Goal: Transaction & Acquisition: Purchase product/service

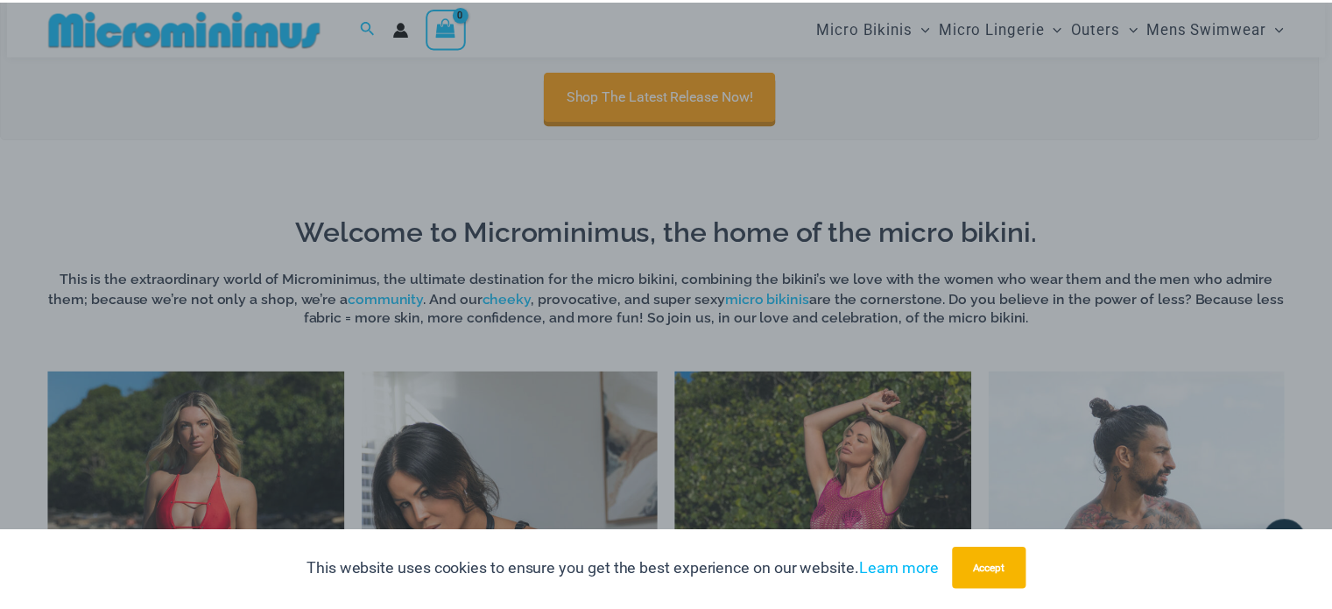
scroll to position [513, 0]
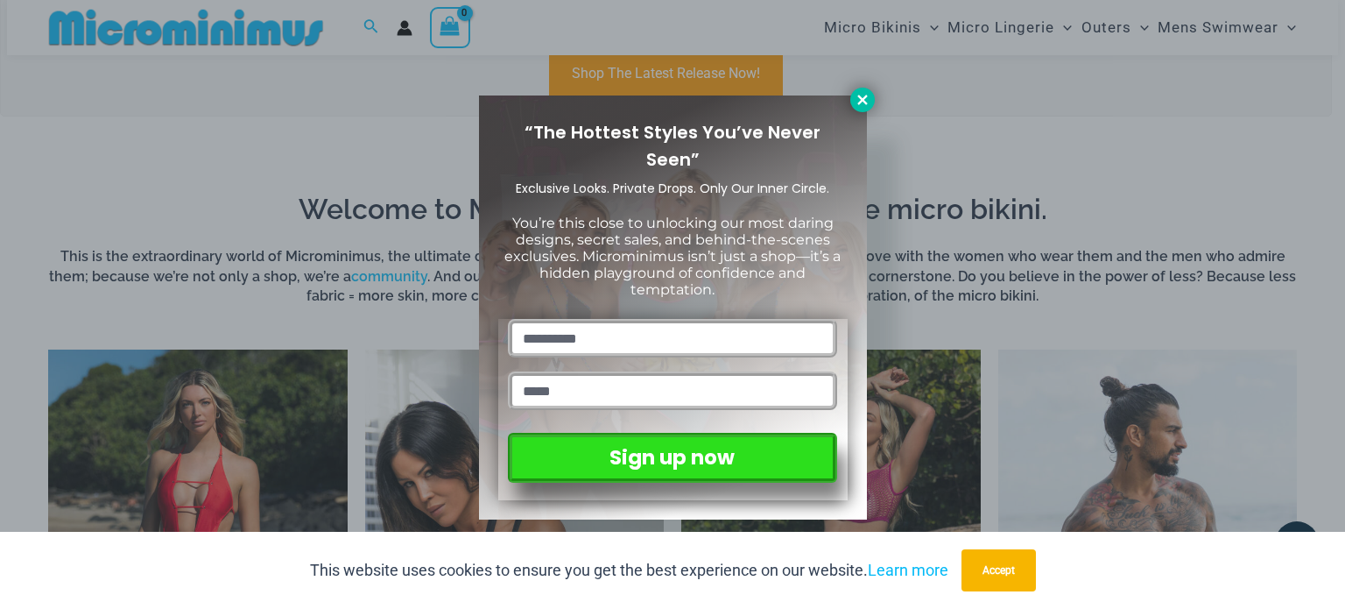
click at [862, 101] on icon at bounding box center [862, 100] width 10 height 10
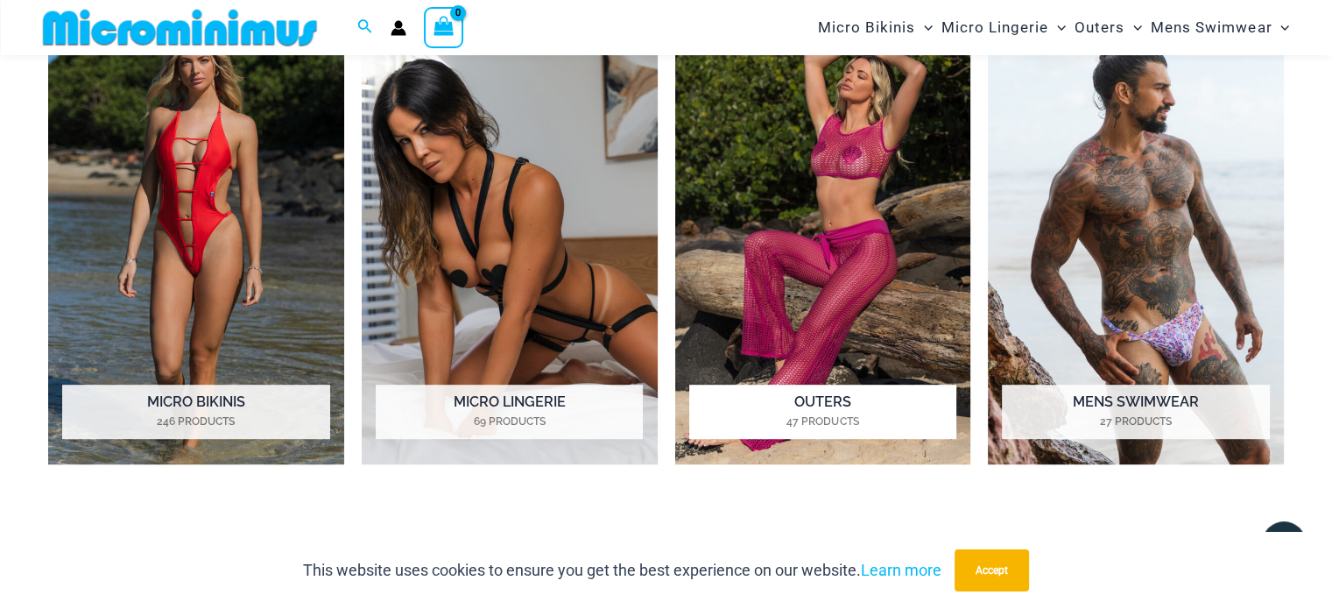
scroll to position [863, 0]
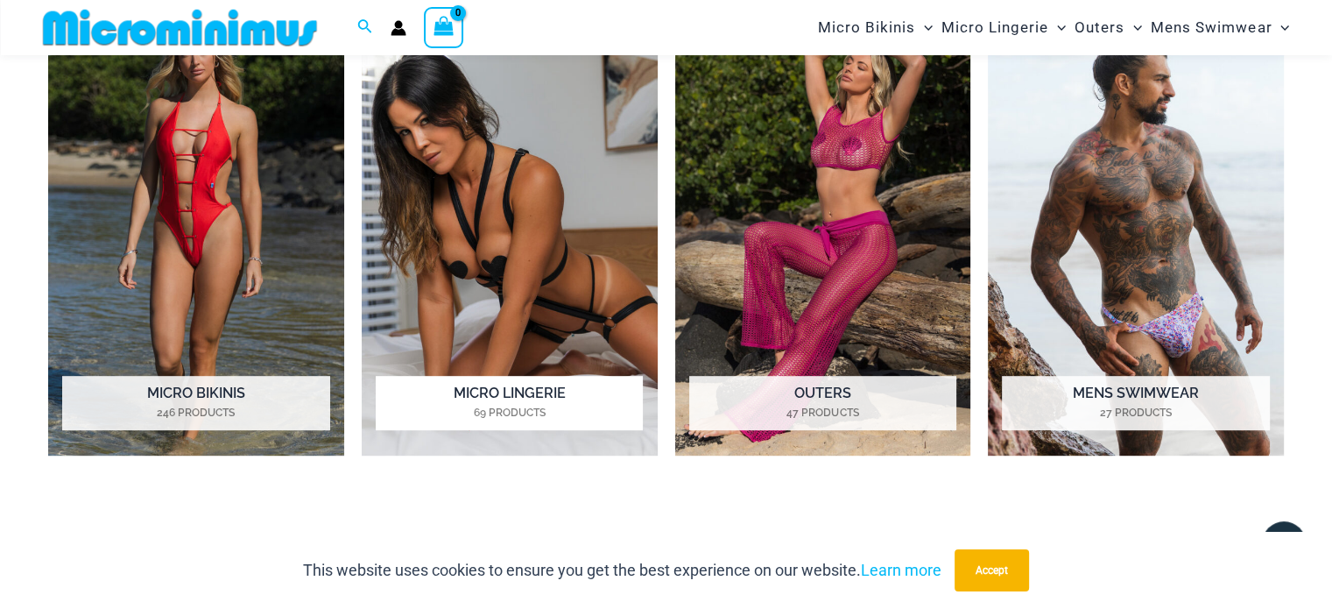
click at [506, 394] on h2 "Micro Lingerie 69 Products" at bounding box center [509, 403] width 267 height 54
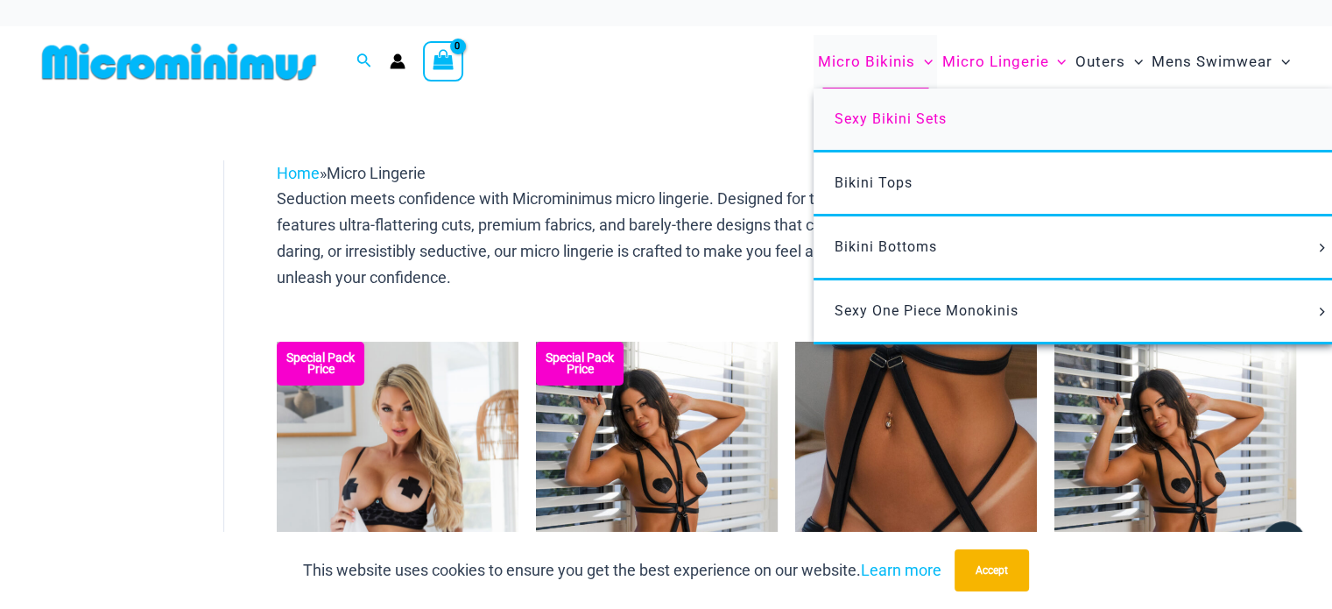
click at [876, 117] on span "Sexy Bikini Sets" at bounding box center [890, 118] width 112 height 17
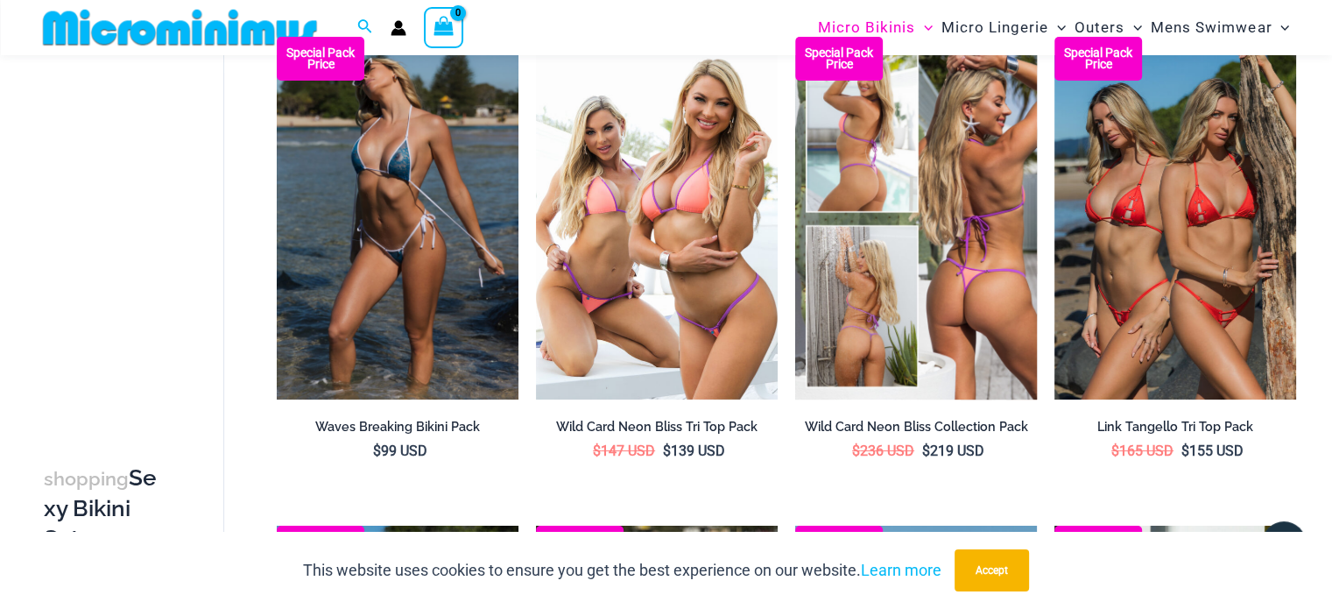
scroll to position [163, 0]
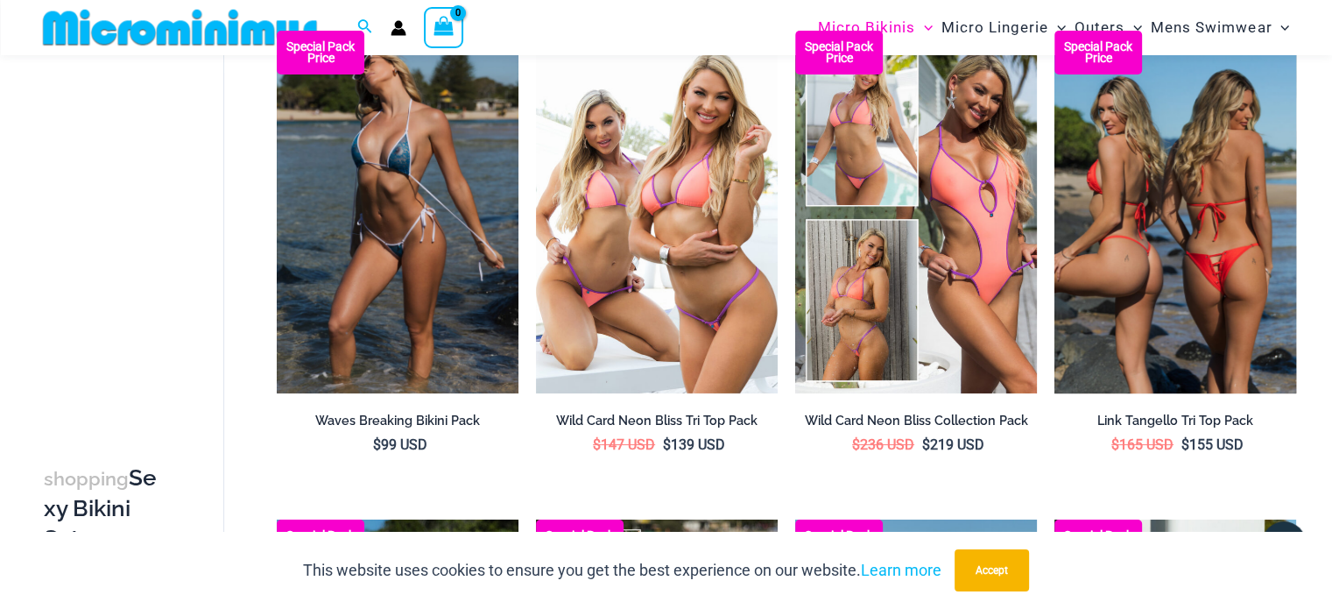
click at [1191, 238] on img at bounding box center [1175, 212] width 242 height 362
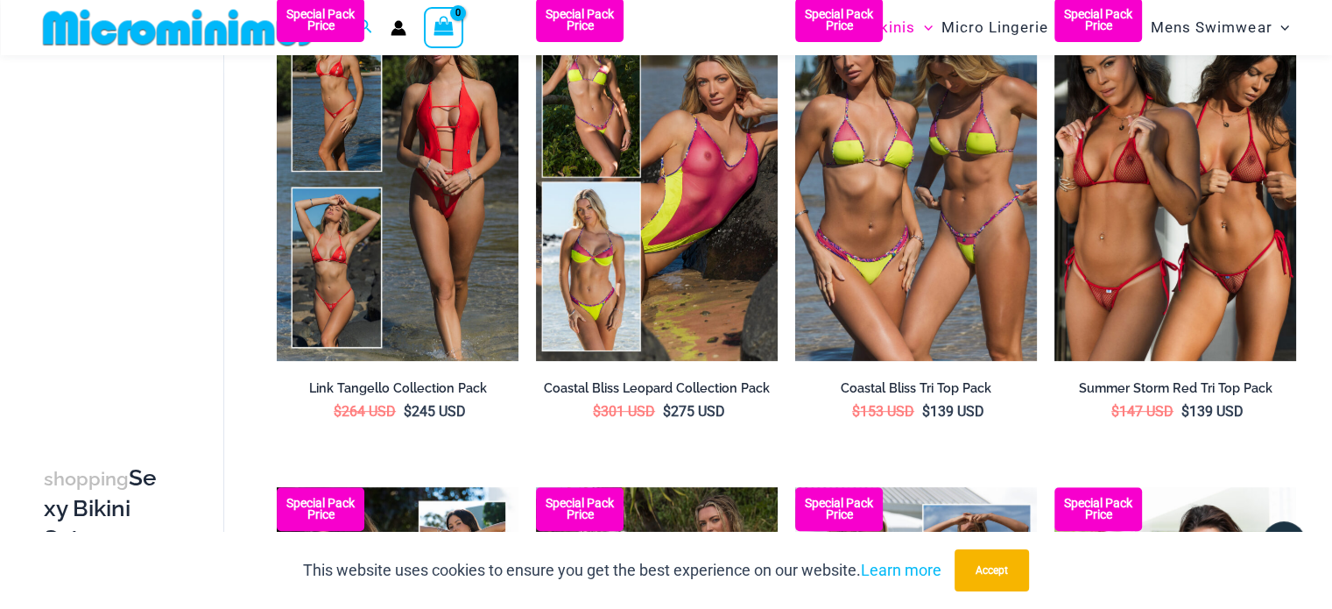
scroll to position [688, 0]
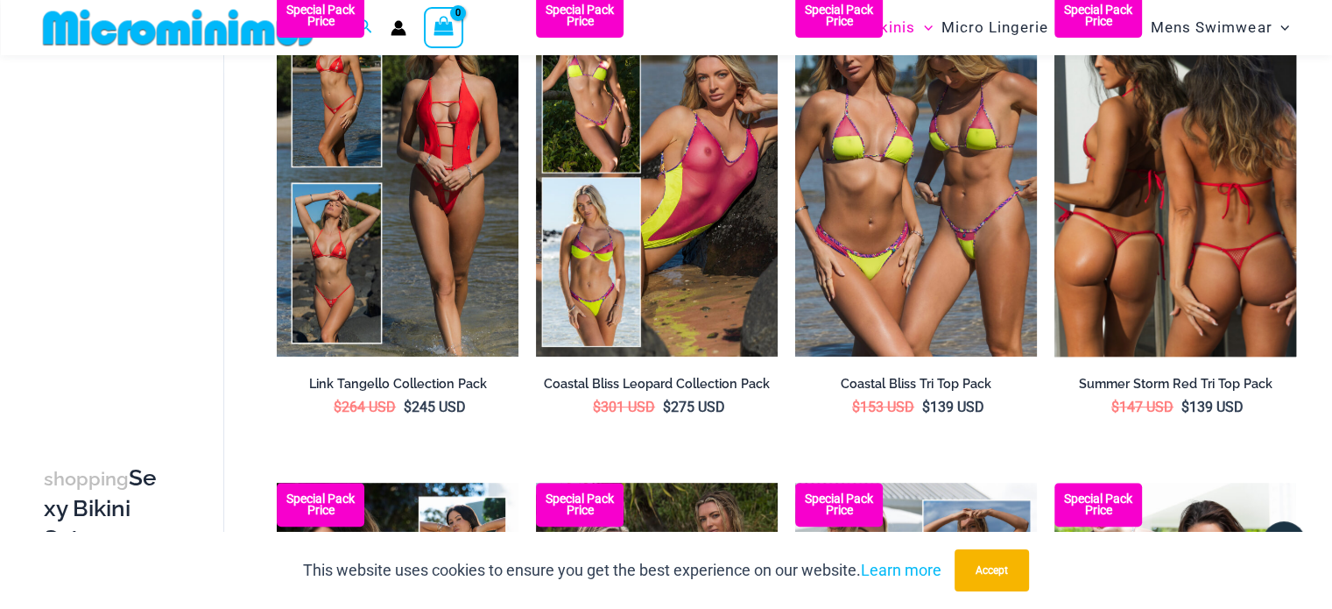
click at [1168, 264] on img at bounding box center [1175, 175] width 242 height 362
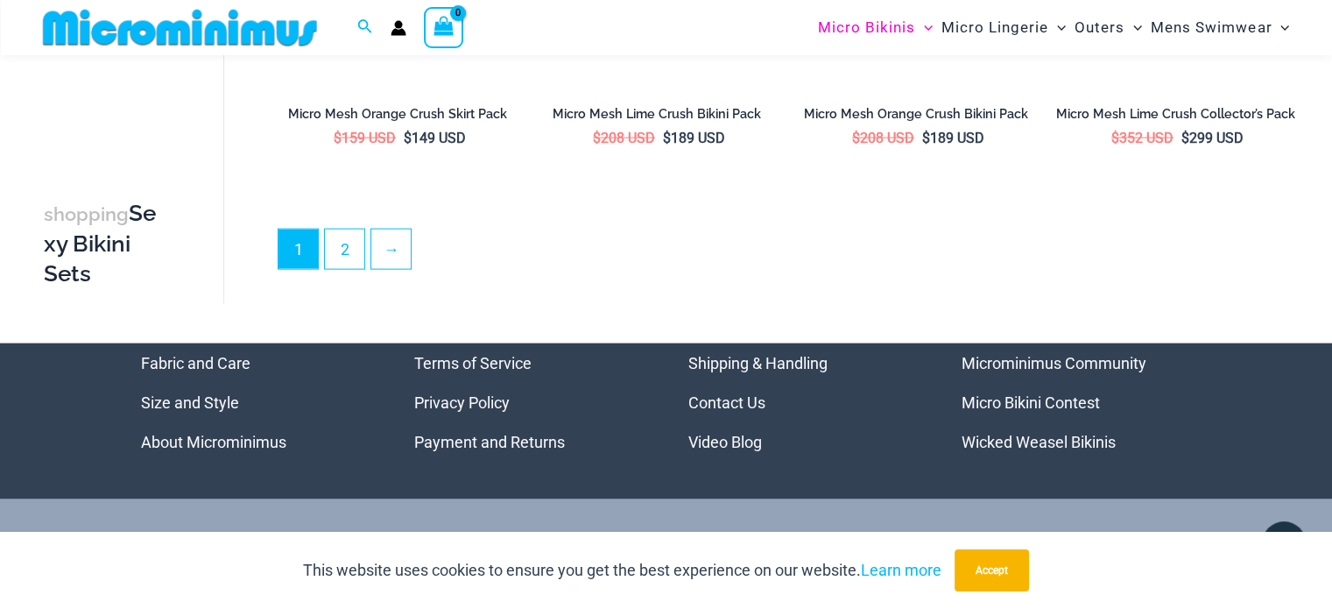
scroll to position [3923, 0]
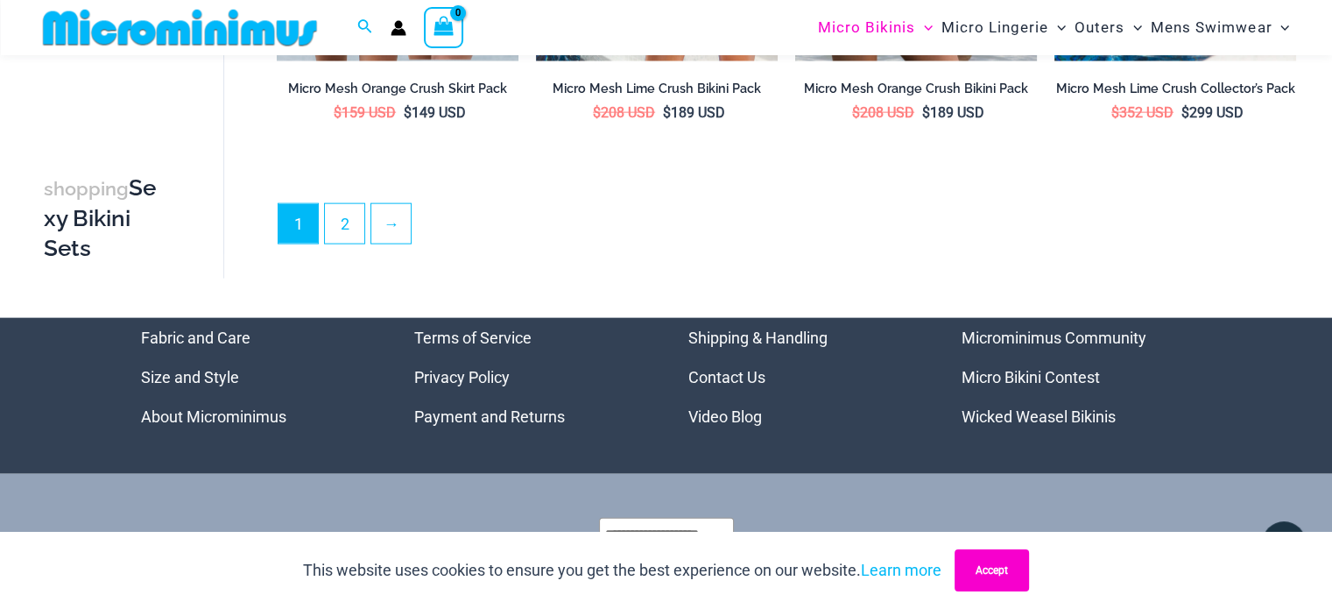
click at [1005, 570] on button "Accept" at bounding box center [991, 570] width 74 height 42
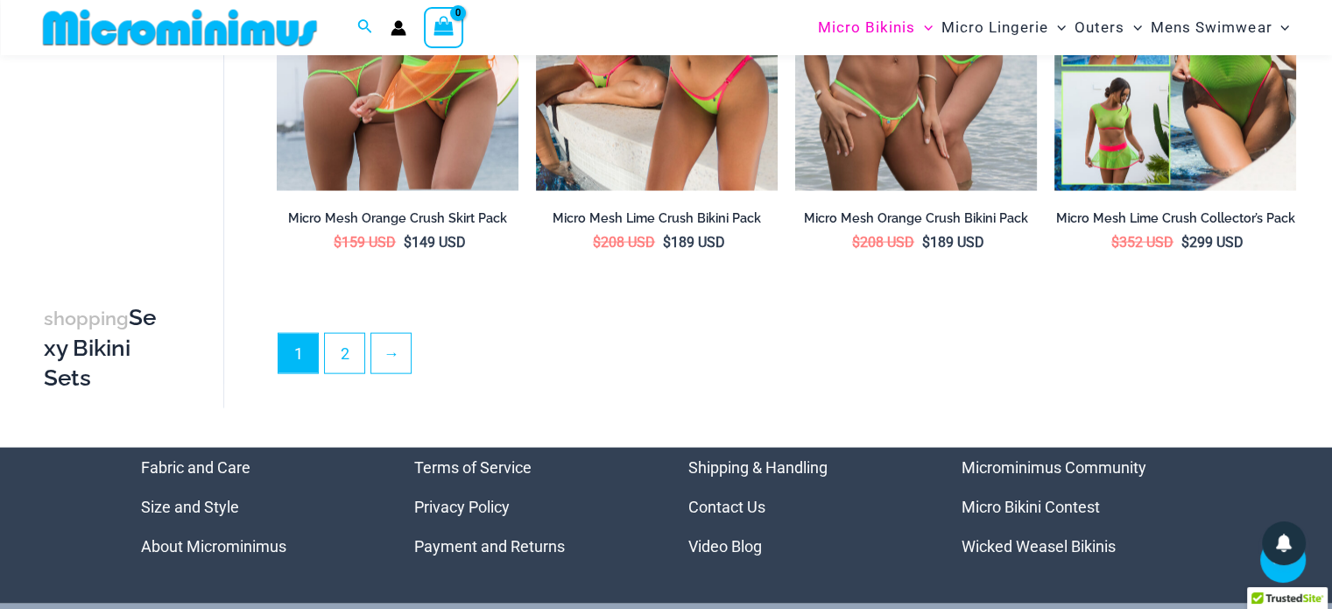
scroll to position [3748, 0]
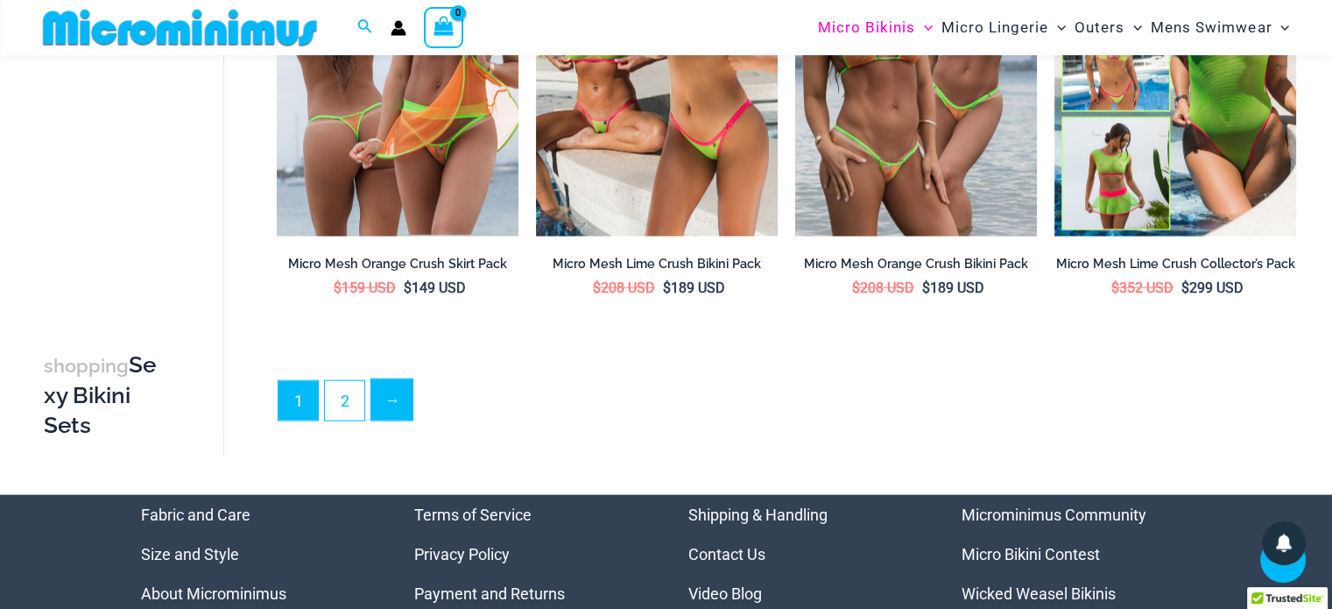
click at [391, 385] on link "→" at bounding box center [391, 399] width 41 height 41
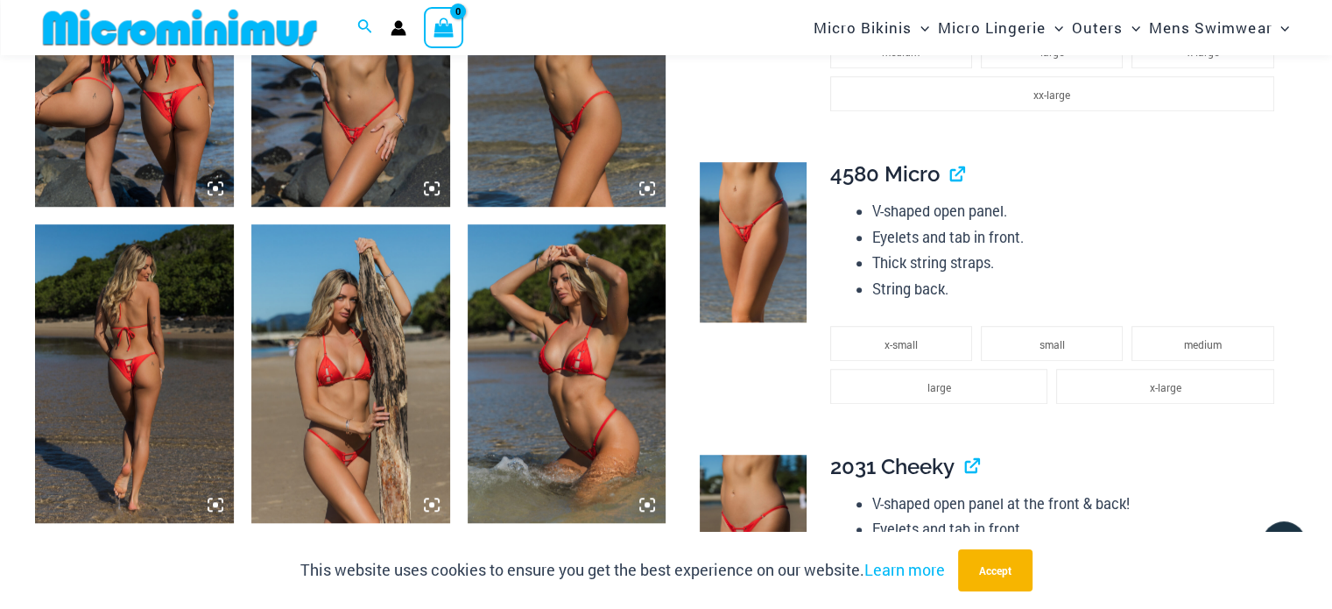
scroll to position [1211, 0]
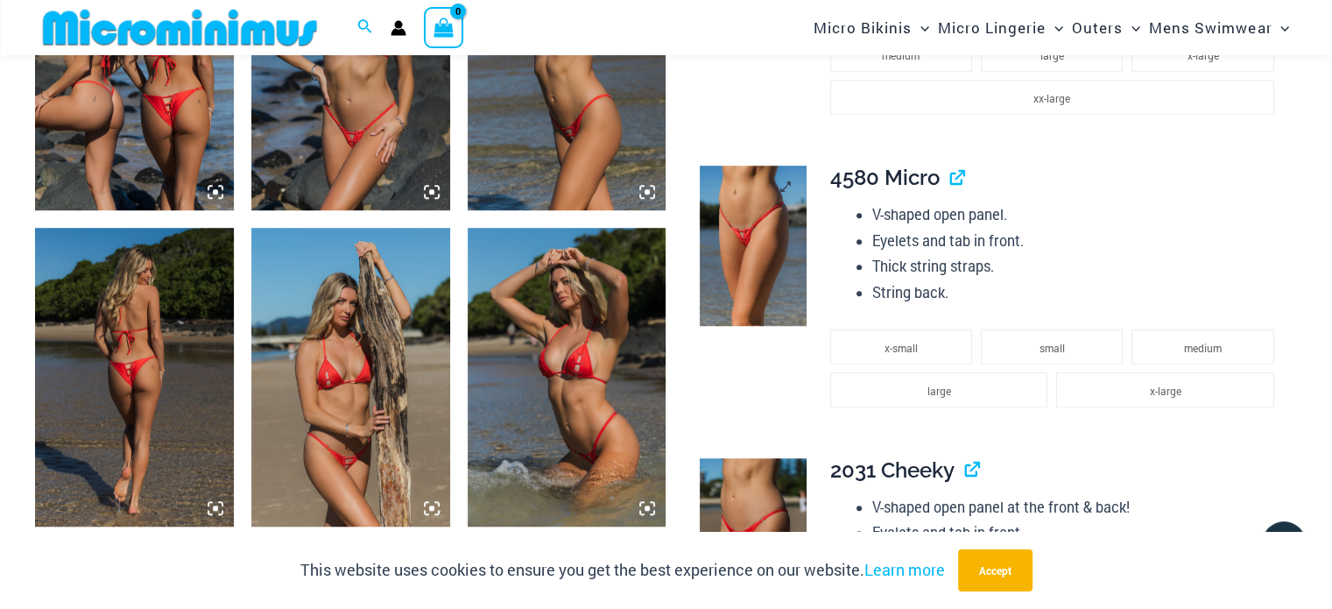
click at [749, 237] on img at bounding box center [753, 245] width 107 height 160
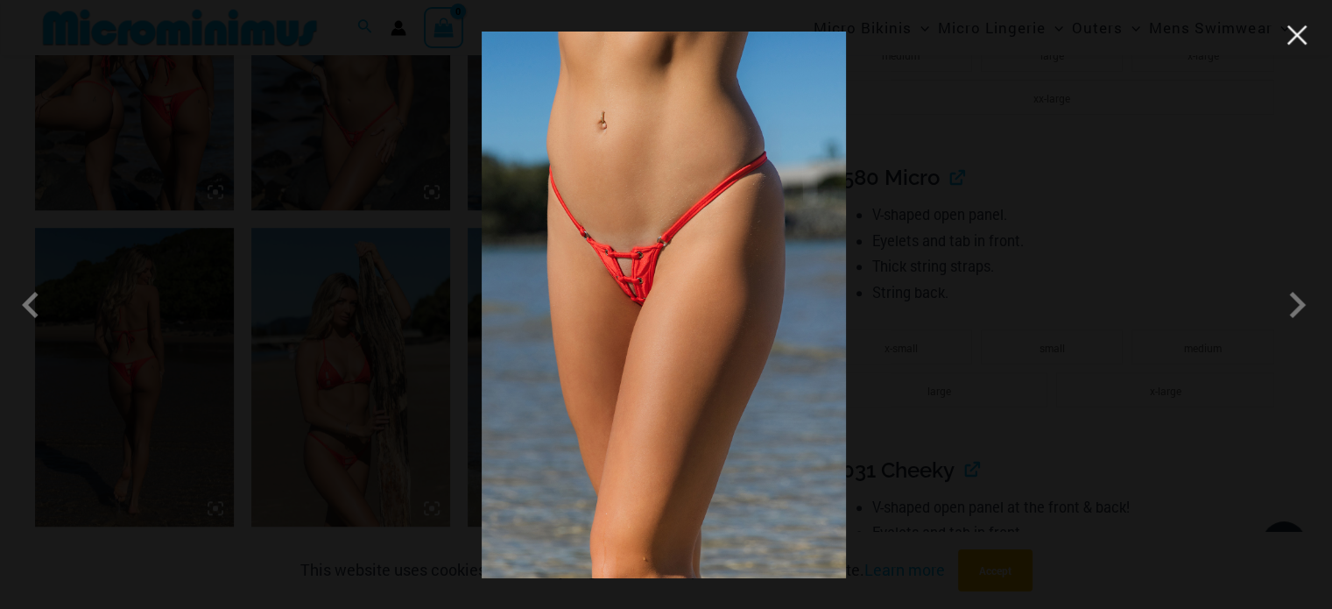
click at [1297, 37] on button "Close" at bounding box center [1297, 35] width 26 height 26
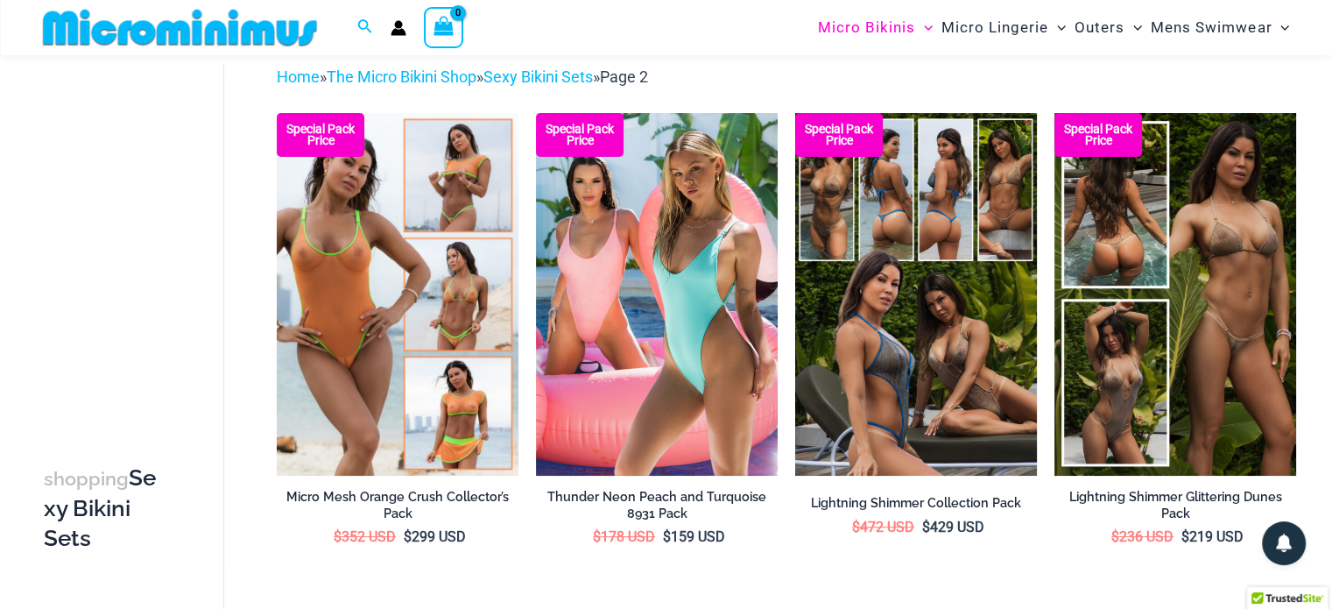
scroll to position [75, 0]
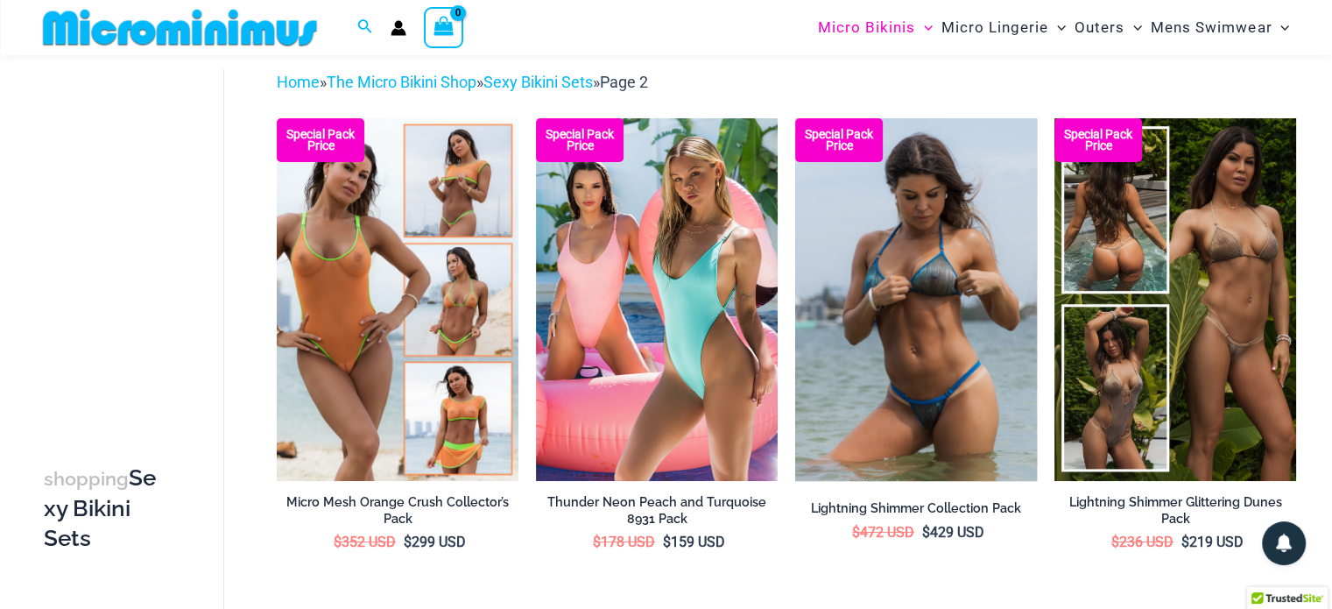
click at [910, 330] on img at bounding box center [916, 299] width 242 height 362
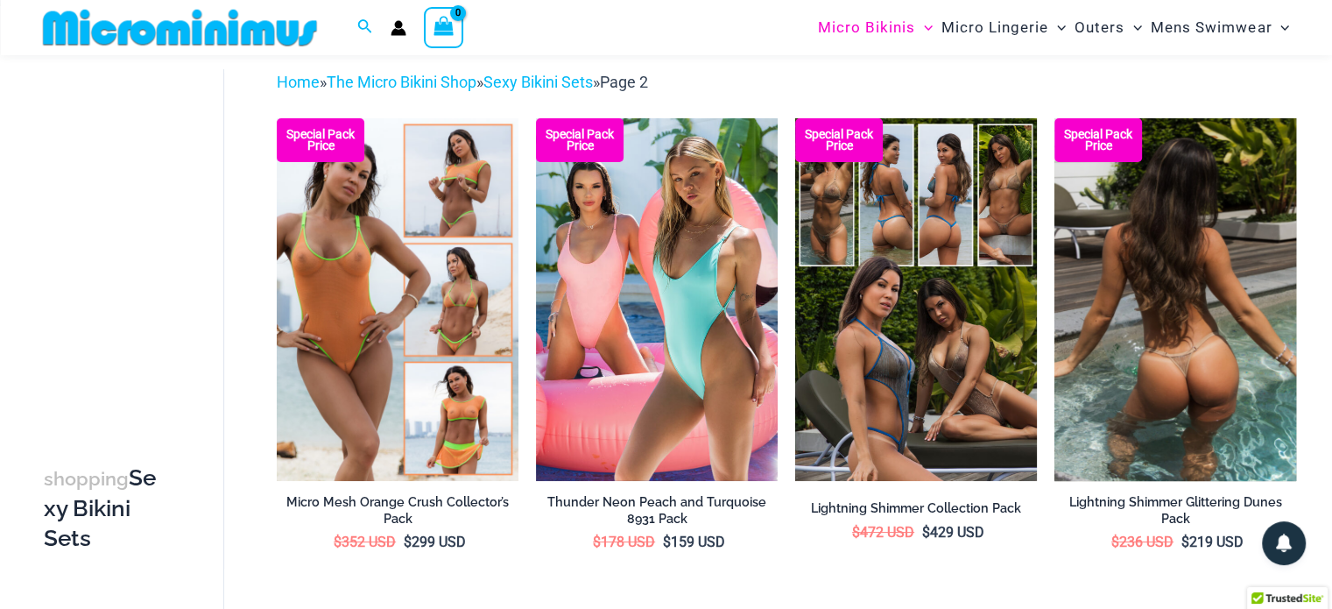
click at [1215, 375] on img at bounding box center [1175, 299] width 242 height 362
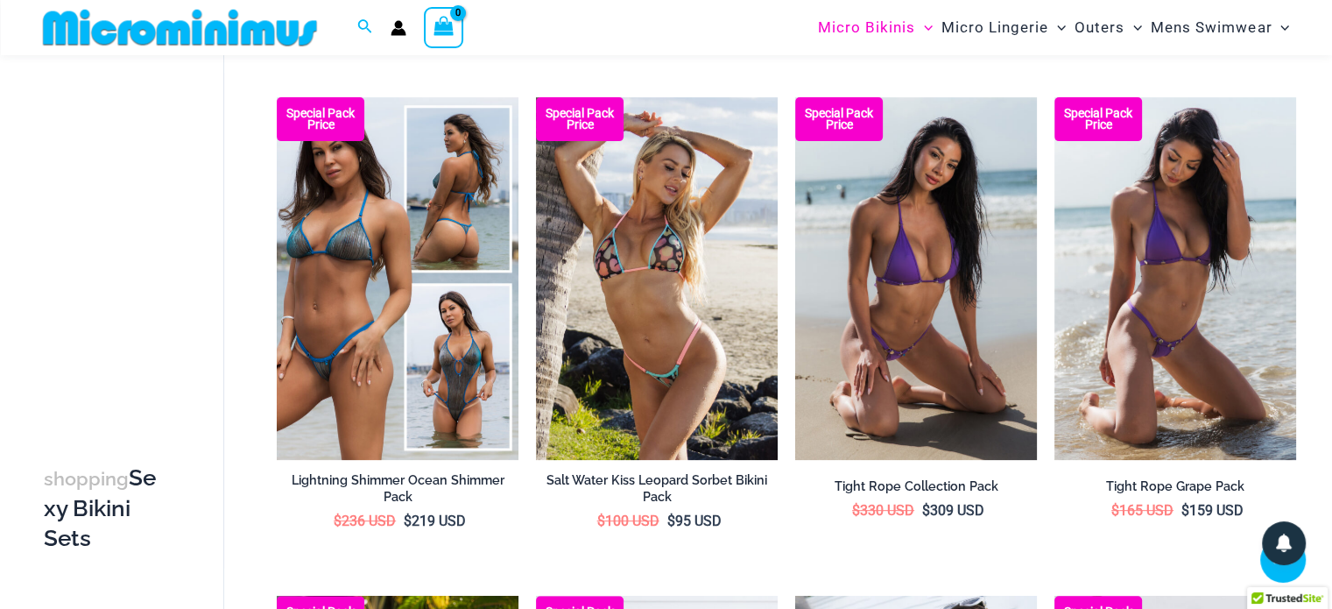
scroll to position [598, 0]
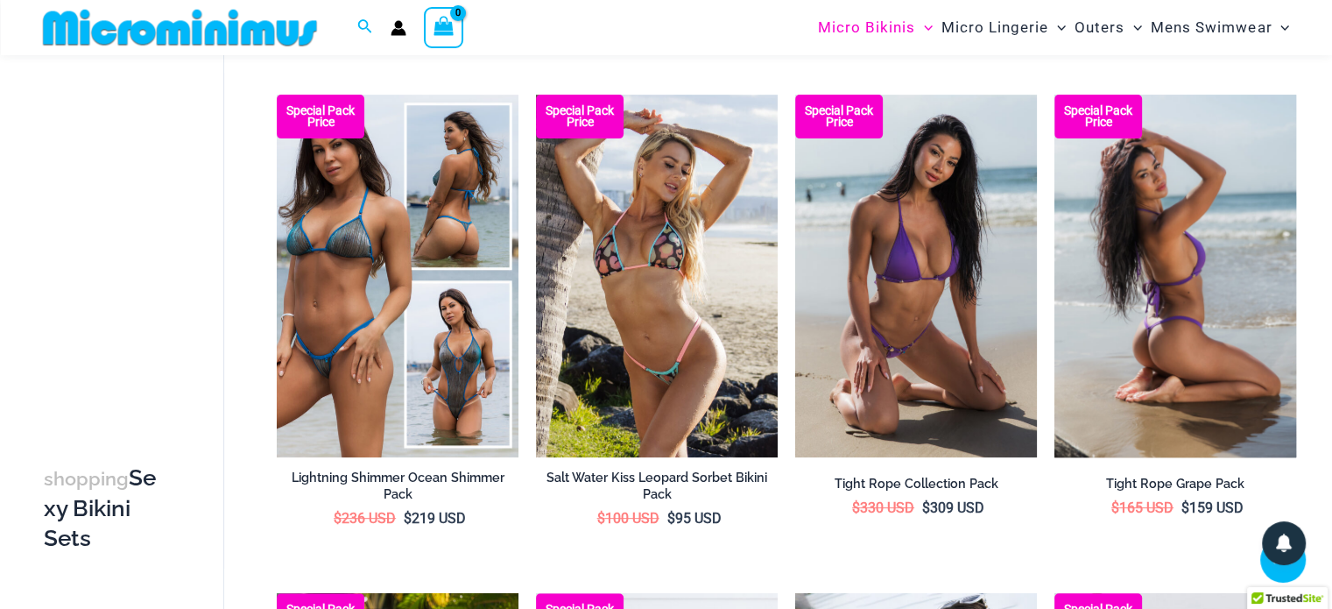
click at [1173, 317] on img at bounding box center [1175, 276] width 242 height 362
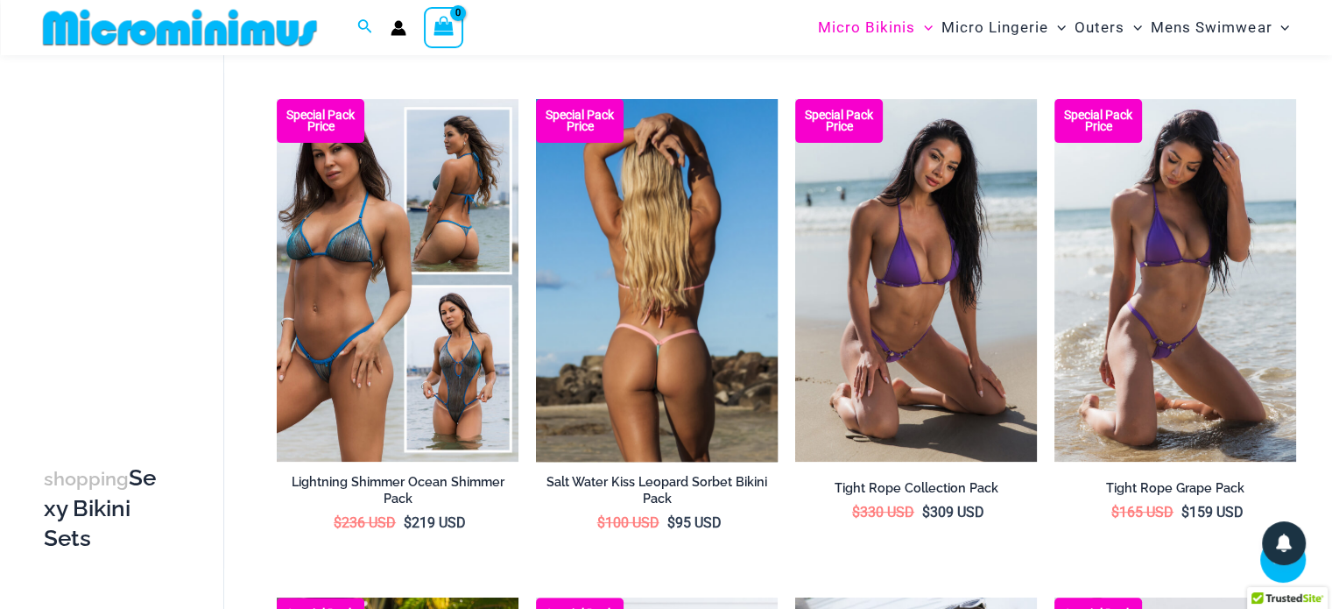
click at [683, 374] on img at bounding box center [657, 280] width 242 height 362
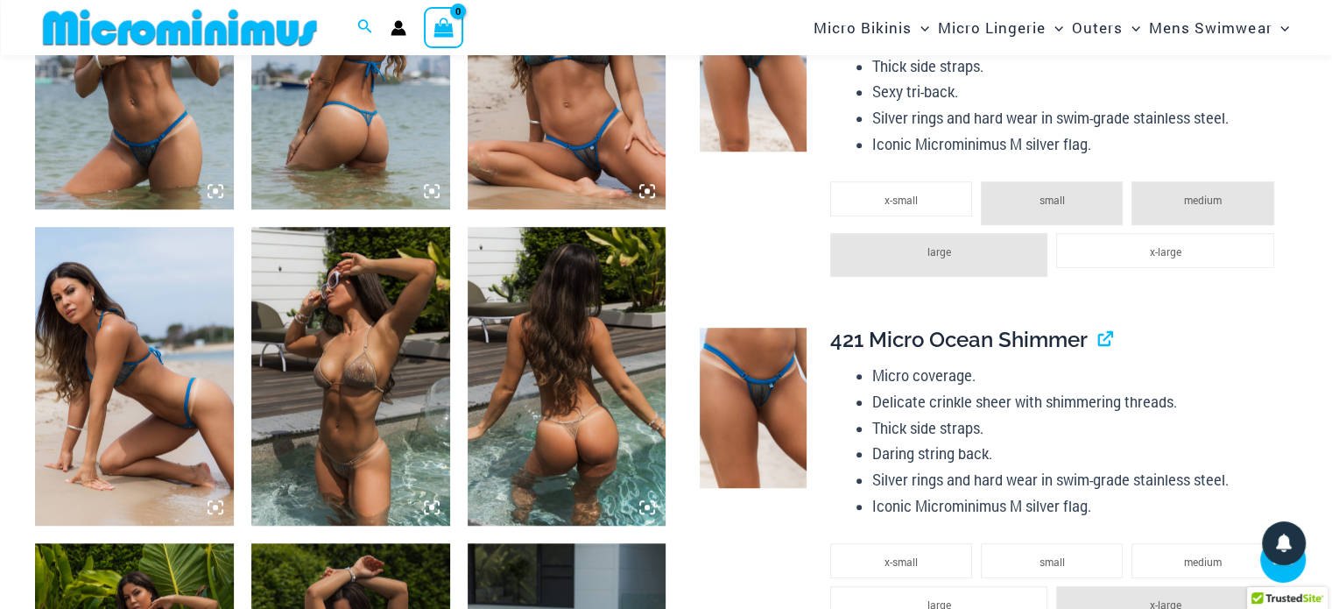
scroll to position [1298, 0]
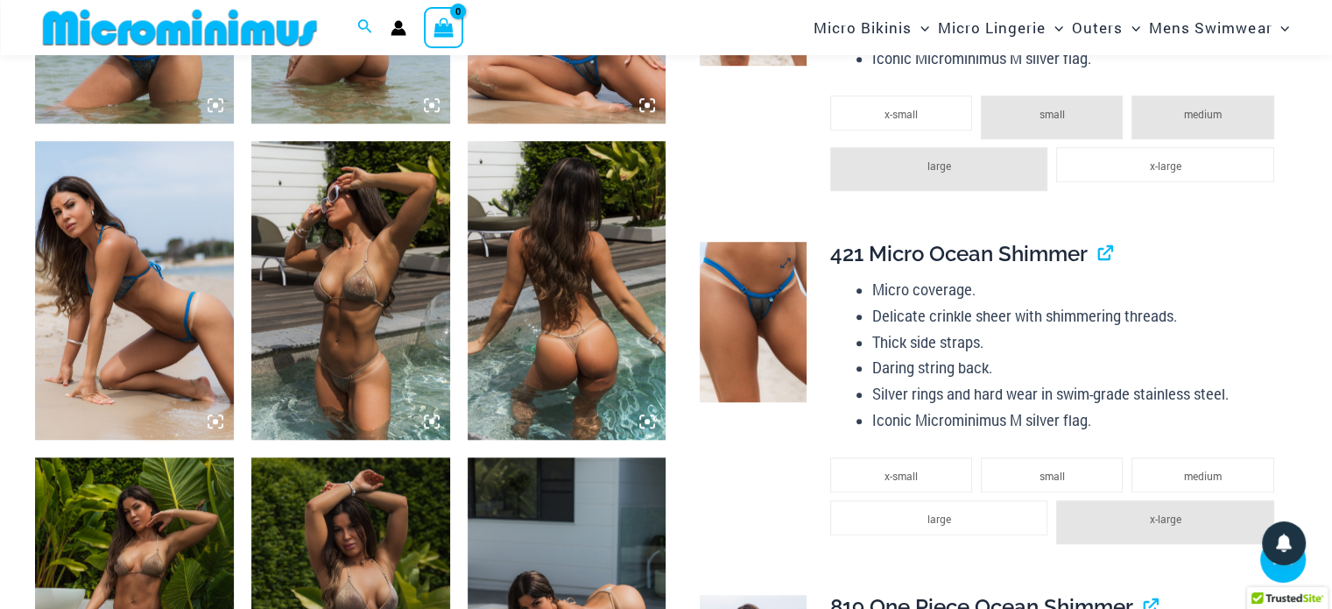
click at [756, 348] on img at bounding box center [753, 322] width 107 height 160
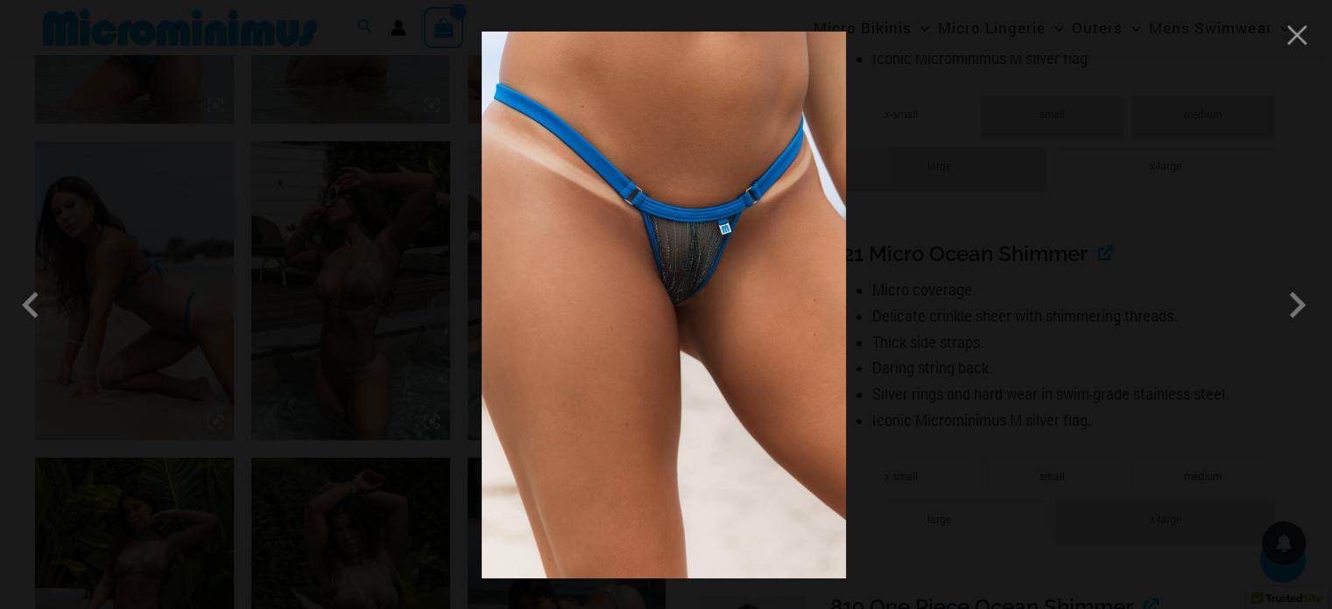
click at [756, 348] on img at bounding box center [664, 305] width 364 height 546
click at [1294, 45] on button "Close" at bounding box center [1297, 35] width 26 height 26
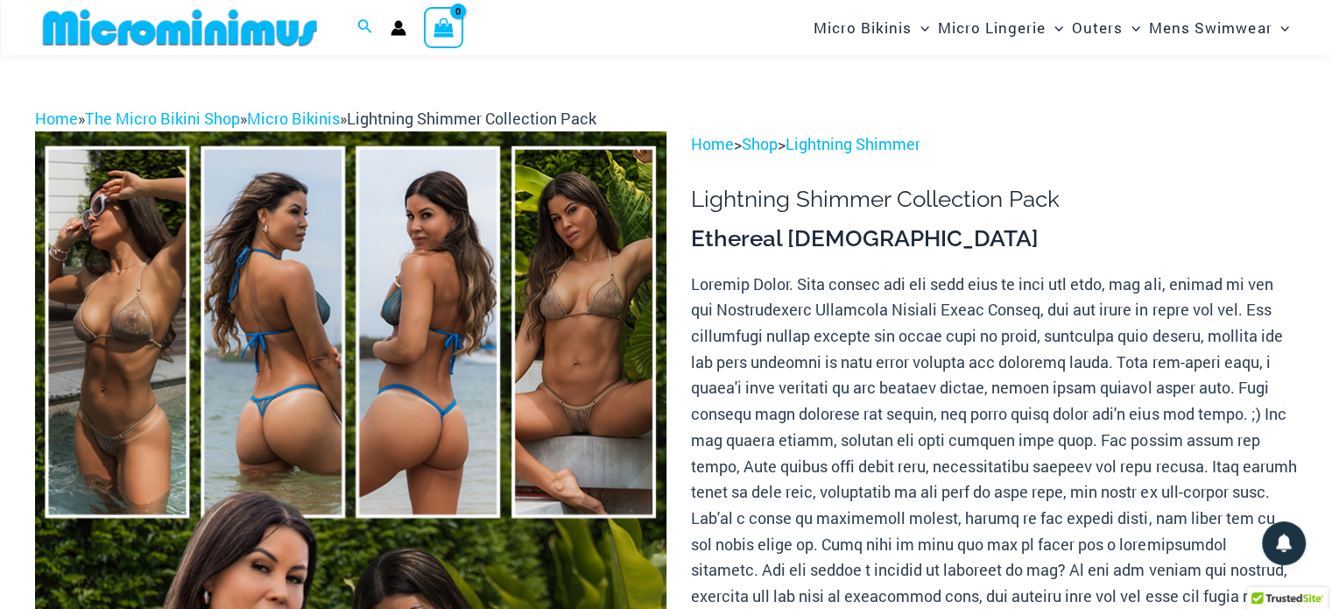
scroll to position [0, 0]
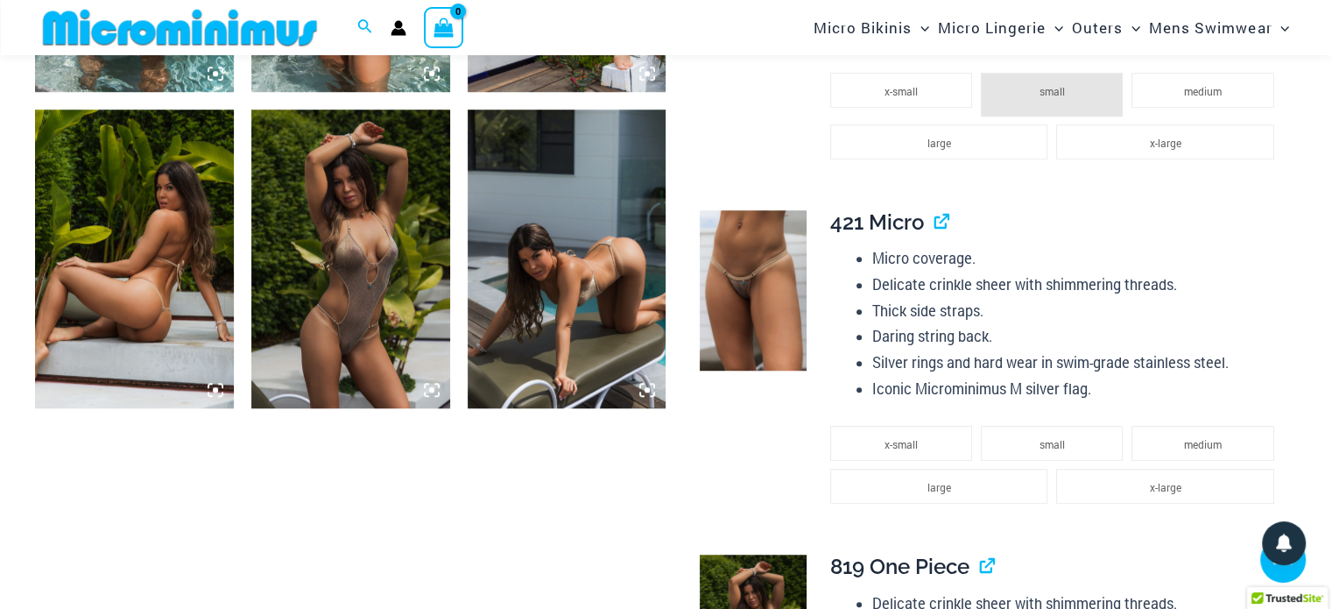
scroll to position [1212, 0]
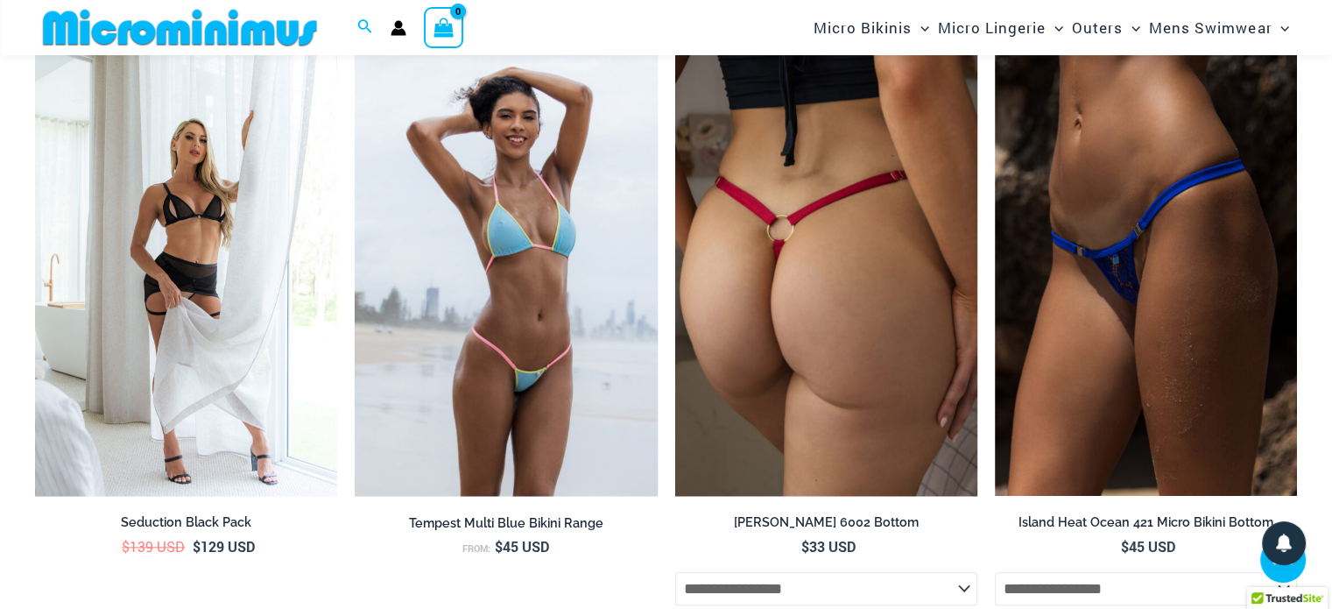
scroll to position [1825, 0]
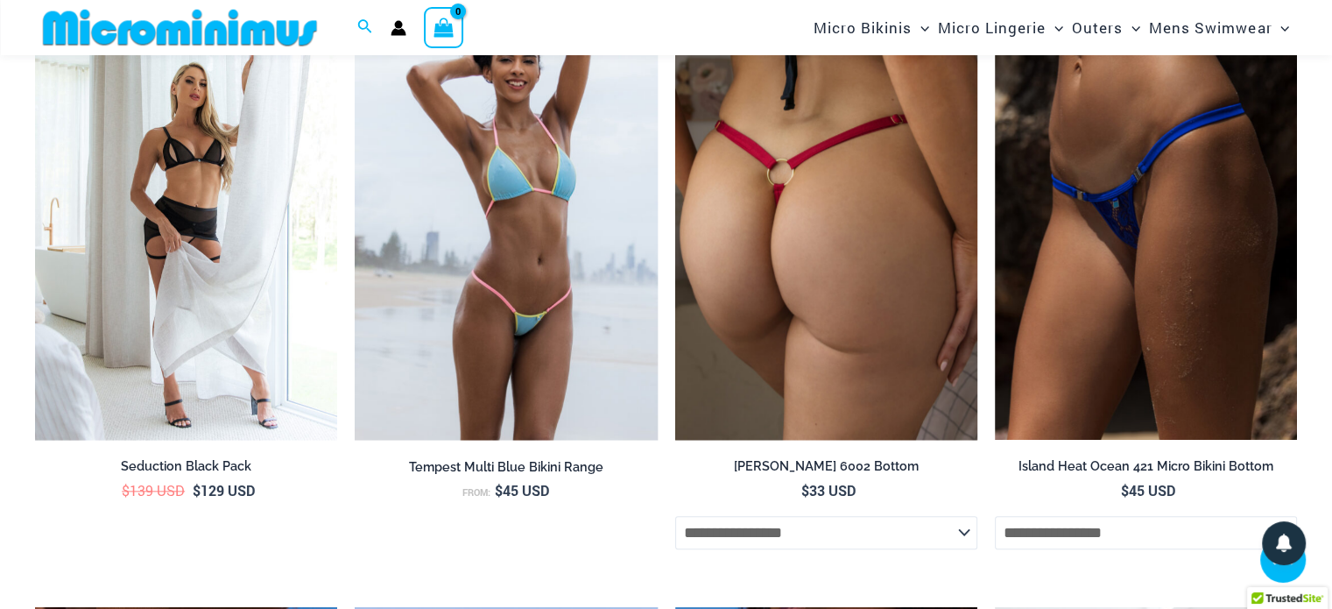
click at [819, 209] on img at bounding box center [826, 213] width 302 height 454
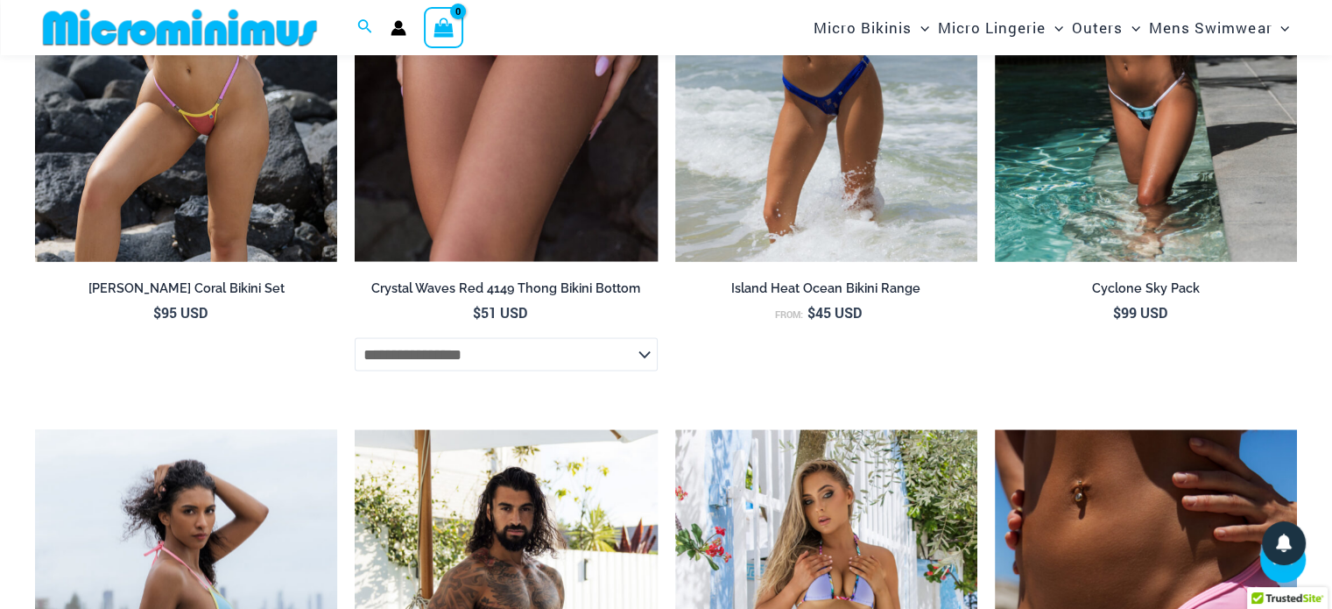
scroll to position [3227, 0]
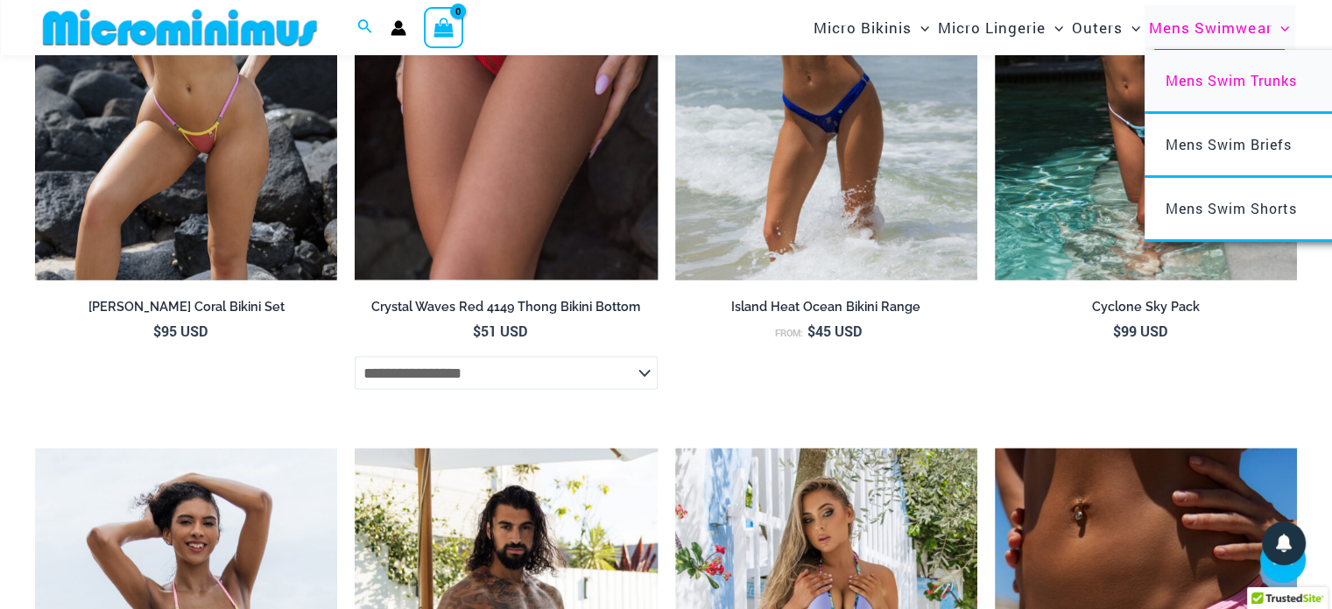
click at [1241, 89] on span "Mens Swim Trunks" at bounding box center [1230, 80] width 131 height 18
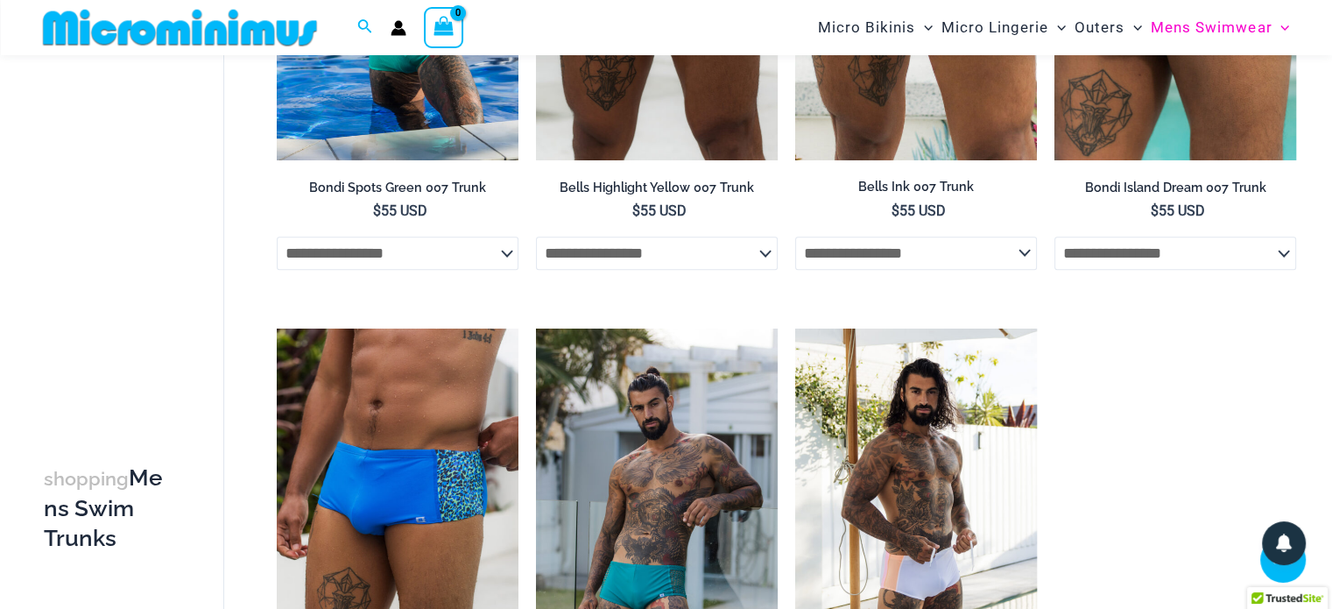
scroll to position [862, 0]
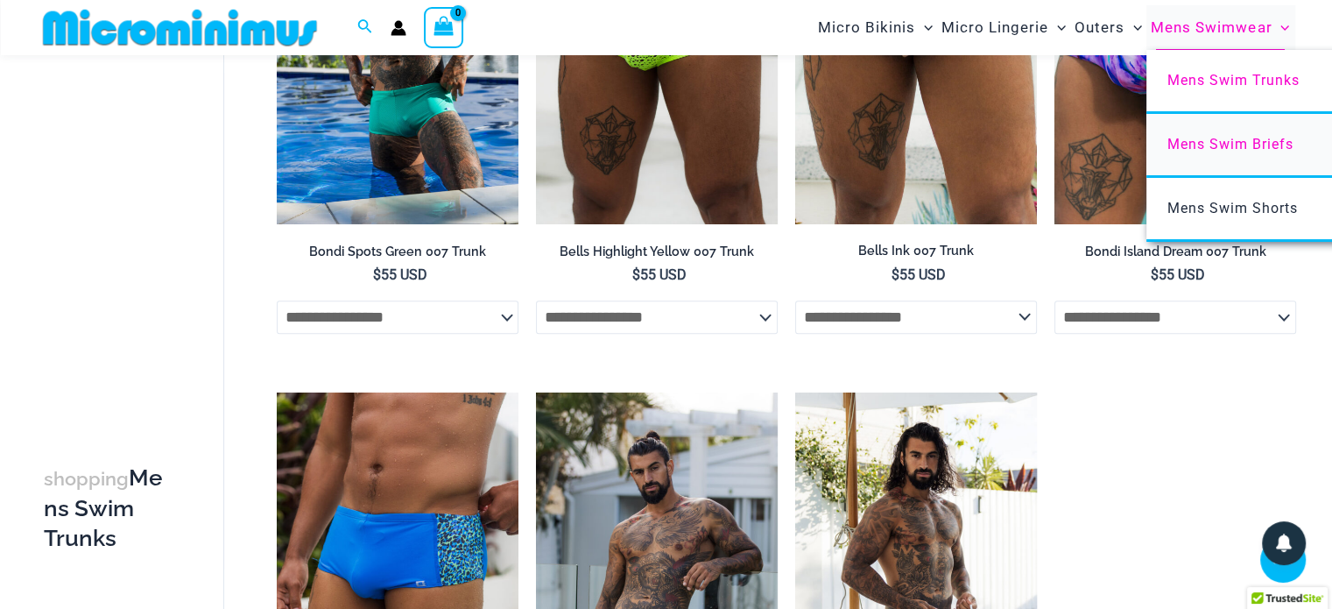
click at [1243, 139] on span "Mens Swim Briefs" at bounding box center [1230, 144] width 126 height 17
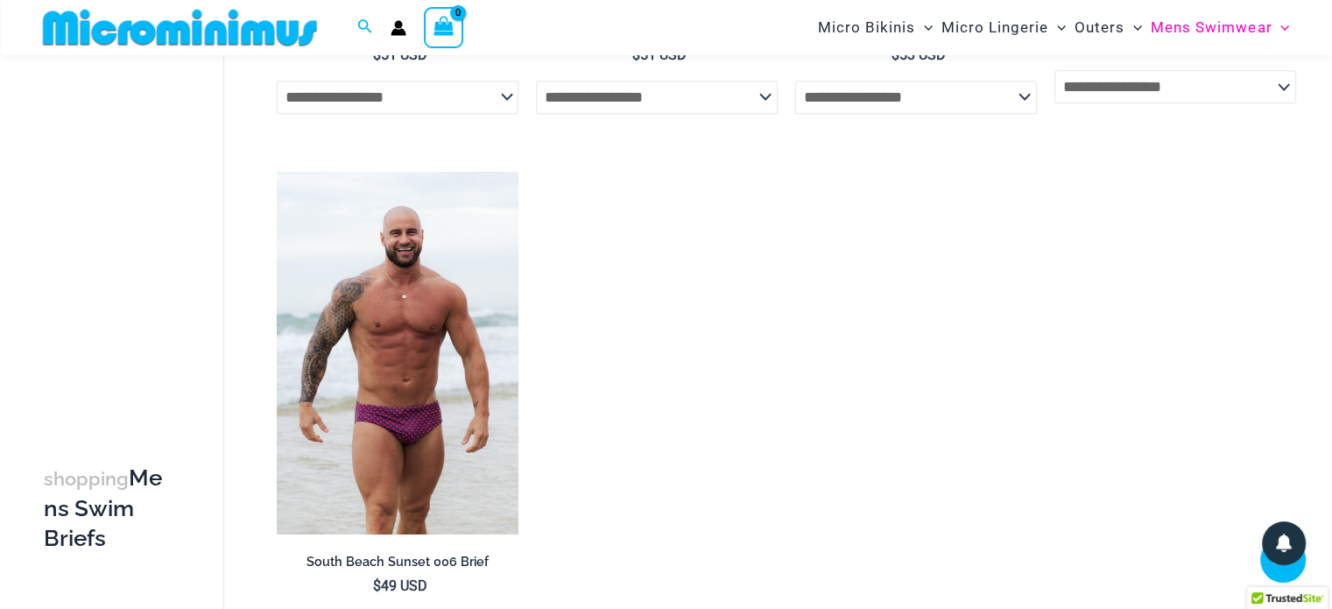
scroll to position [1214, 0]
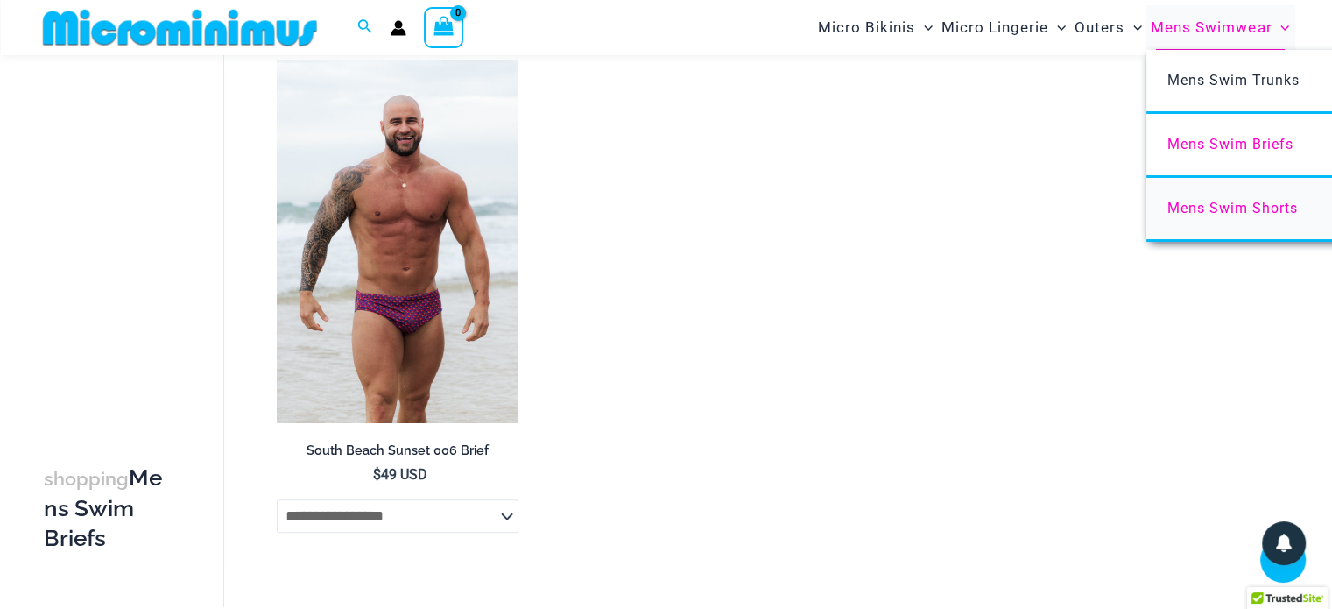
click at [1251, 209] on span "Mens Swim Shorts" at bounding box center [1232, 208] width 130 height 17
